Goal: Task Accomplishment & Management: Manage account settings

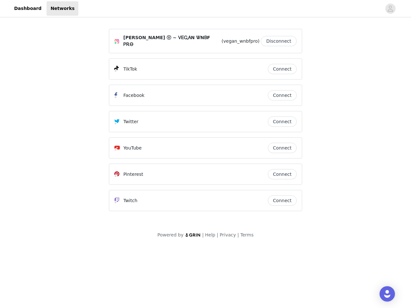
click at [205, 121] on div "Twitter" at bounding box center [190, 122] width 153 height 8
click at [205, 9] on div at bounding box center [229, 8] width 303 height 14
click at [390, 9] on icon "avatar" at bounding box center [390, 9] width 6 height 10
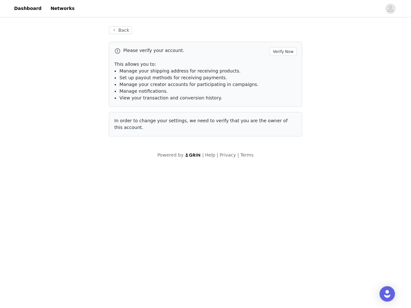
click at [280, 39] on div "Back Please verify your account. Verify Now This allows you to: Manage your shi…" at bounding box center [205, 82] width 209 height 126
click at [282, 66] on p "This allows you to:" at bounding box center [205, 64] width 182 height 7
click at [282, 92] on li "Manage notifications." at bounding box center [207, 91] width 177 height 7
